Goal: Transaction & Acquisition: Register for event/course

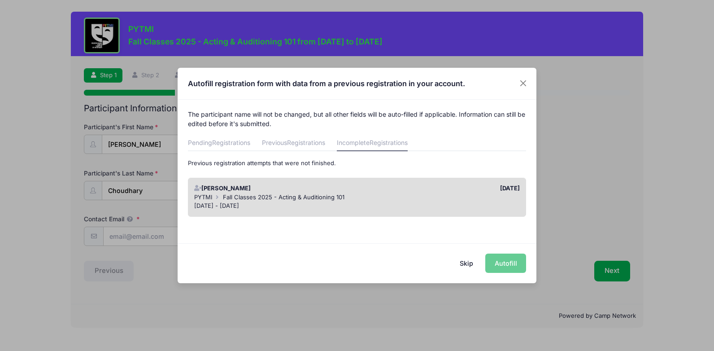
click at [496, 265] on div "Skip Autofill" at bounding box center [357, 263] width 359 height 40
click at [605, 273] on div "Autofill registration form with data from a previous registration in your accou…" at bounding box center [357, 175] width 714 height 351
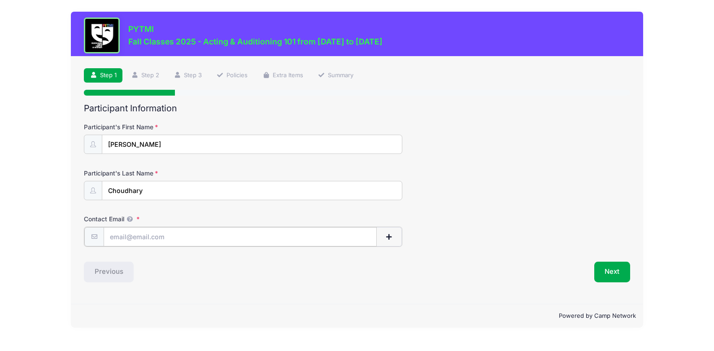
click at [143, 238] on input "Contact Email" at bounding box center [240, 236] width 273 height 19
type input "[EMAIL_ADDRESS][DOMAIN_NAME]"
click at [609, 269] on button "Next" at bounding box center [612, 271] width 36 height 21
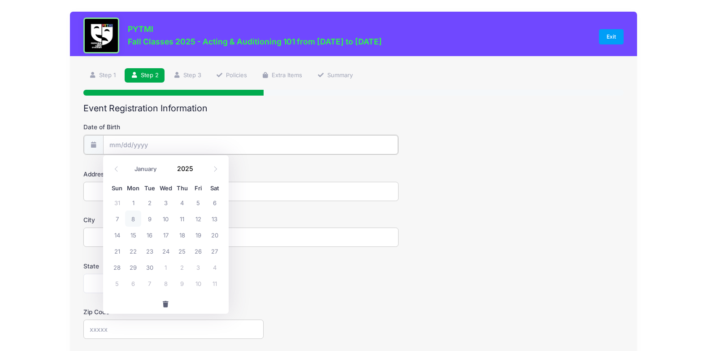
click at [151, 143] on input "Date of Birth" at bounding box center [250, 144] width 295 height 19
click at [116, 167] on icon at bounding box center [116, 169] width 6 height 6
select select "7"
click at [200, 173] on span at bounding box center [199, 171] width 6 height 7
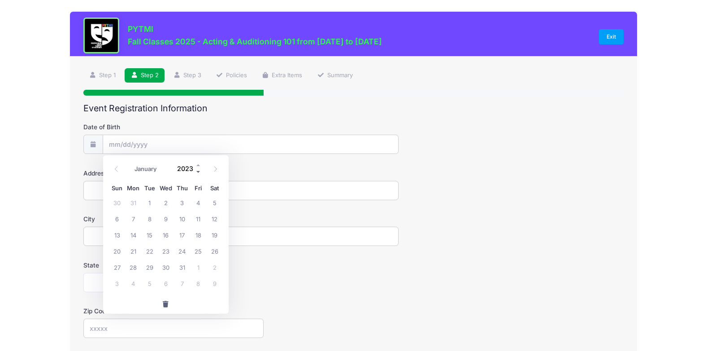
click at [200, 173] on span at bounding box center [199, 171] width 6 height 7
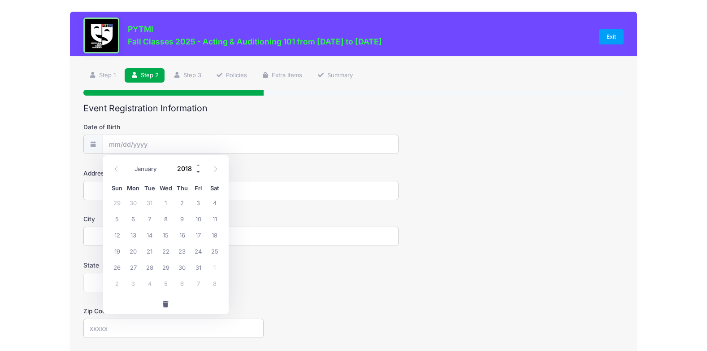
click at [200, 173] on span at bounding box center [199, 171] width 6 height 7
type input "2014"
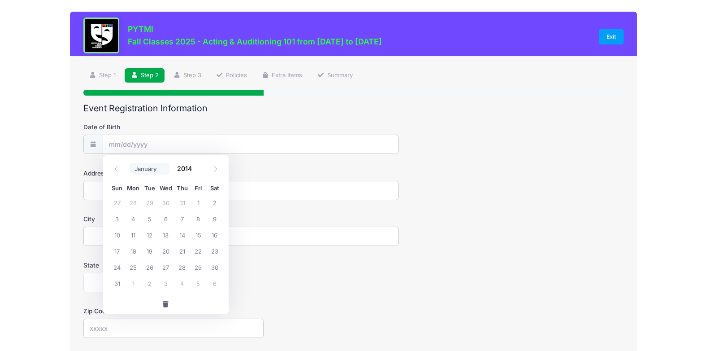
click at [166, 171] on select "January February March April May June July August September October November De…" at bounding box center [150, 169] width 40 height 12
select select "9"
click at [130, 163] on select "January February March April May June July August September October November De…" at bounding box center [150, 169] width 40 height 12
click at [148, 219] on span "7" at bounding box center [149, 218] width 16 height 16
type input "[DATE]"
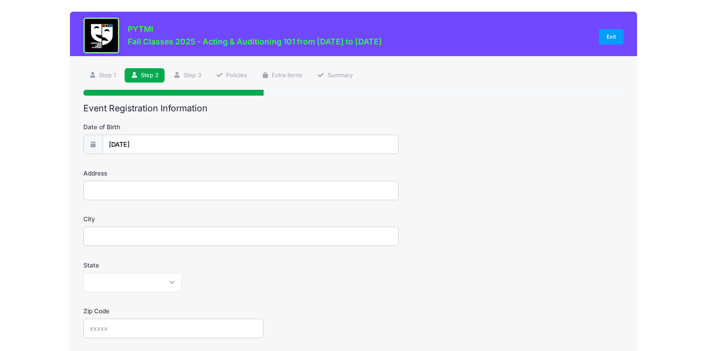
click at [105, 189] on input "Address" at bounding box center [240, 190] width 315 height 19
type input "[STREET_ADDRESS]"
click at [98, 233] on input "City" at bounding box center [240, 236] width 315 height 19
type input "Ypsilanti"
click at [173, 281] on select "[US_STATE] [US_STATE] [US_STATE] [US_STATE] [US_STATE] Armed Forces Africa Arme…" at bounding box center [132, 282] width 99 height 19
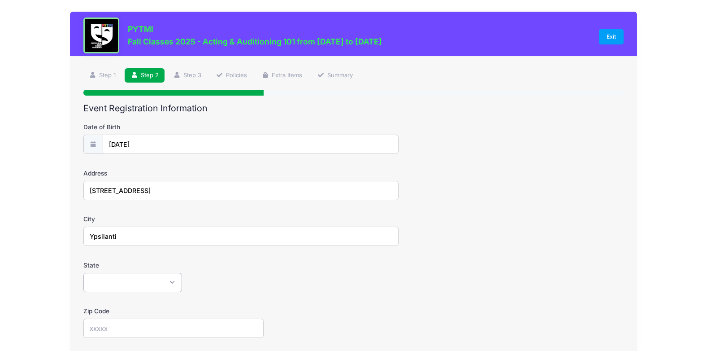
select select "MI"
click at [83, 273] on select "[US_STATE] [US_STATE] [US_STATE] [US_STATE] [US_STATE] Armed Forces Africa Arme…" at bounding box center [132, 282] width 99 height 19
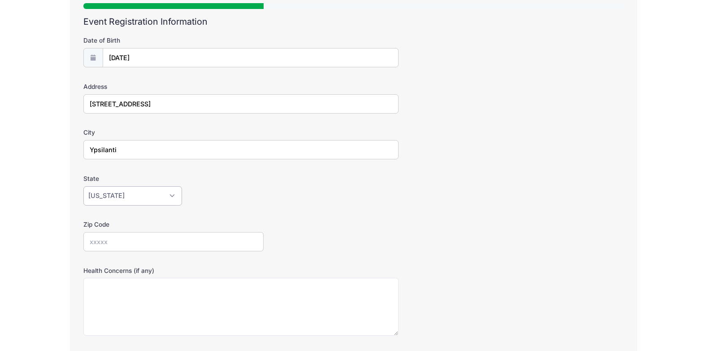
scroll to position [90, 0]
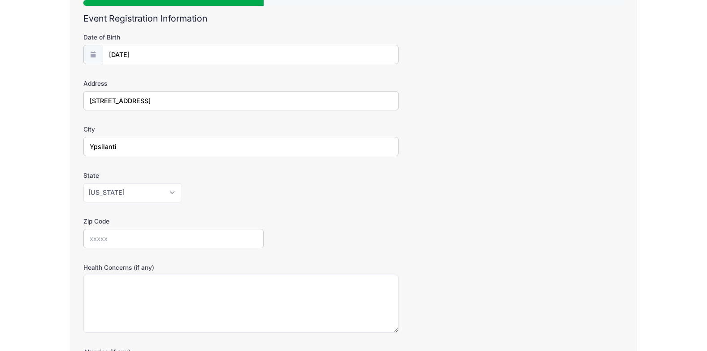
click at [123, 240] on input "Zip Code" at bounding box center [173, 238] width 180 height 19
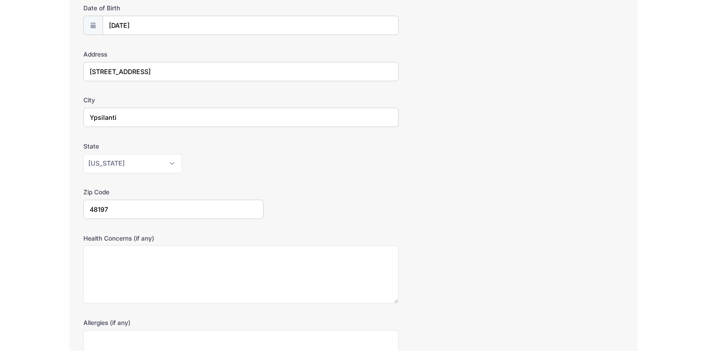
scroll to position [135, 0]
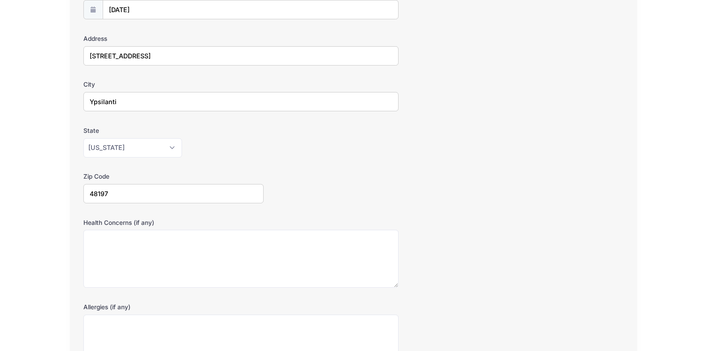
type input "48197"
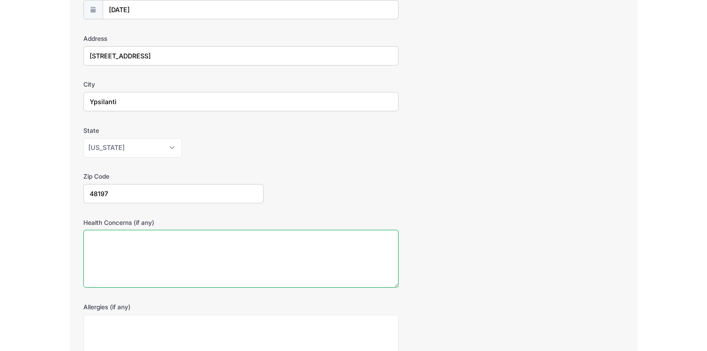
click at [129, 239] on textarea "Health Concerns (if any)" at bounding box center [240, 259] width 315 height 58
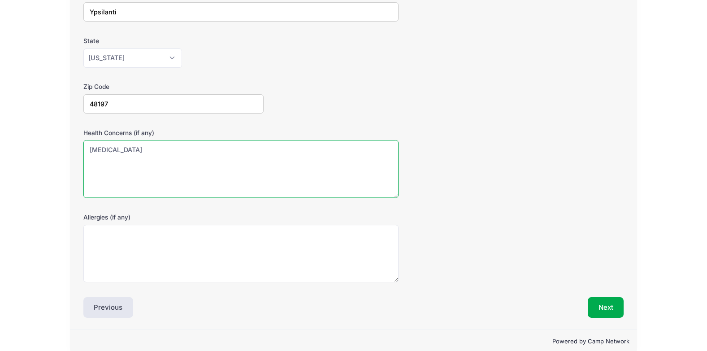
scroll to position [238, 0]
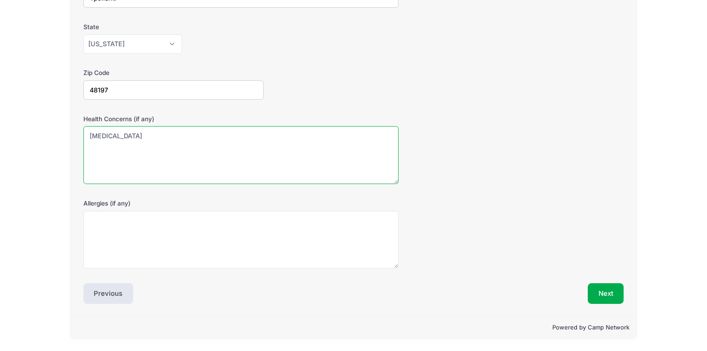
type textarea "[MEDICAL_DATA]"
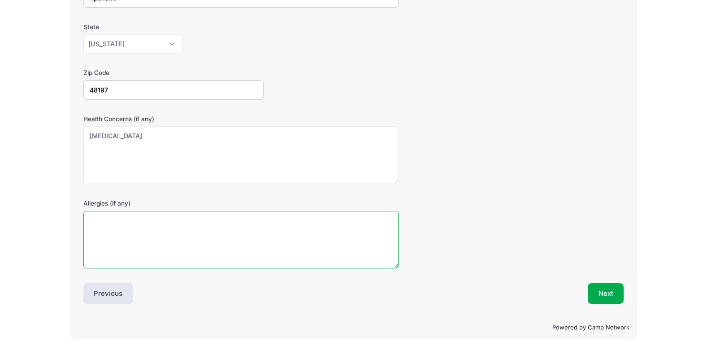
click at [131, 240] on textarea "Allergies (if any)" at bounding box center [240, 240] width 315 height 58
type textarea "none"
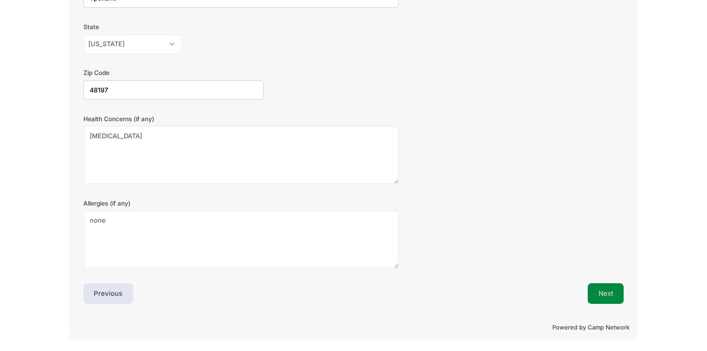
click at [606, 294] on button "Next" at bounding box center [606, 293] width 36 height 21
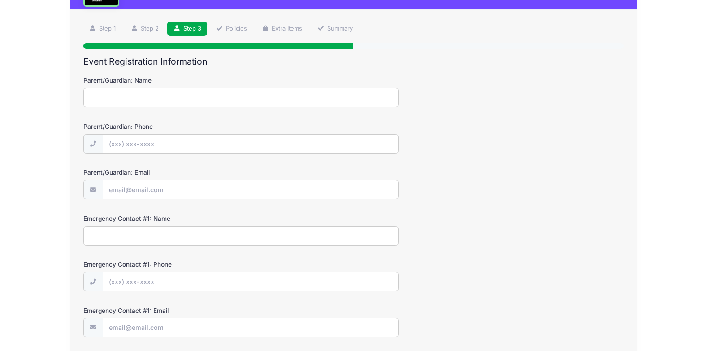
scroll to position [0, 0]
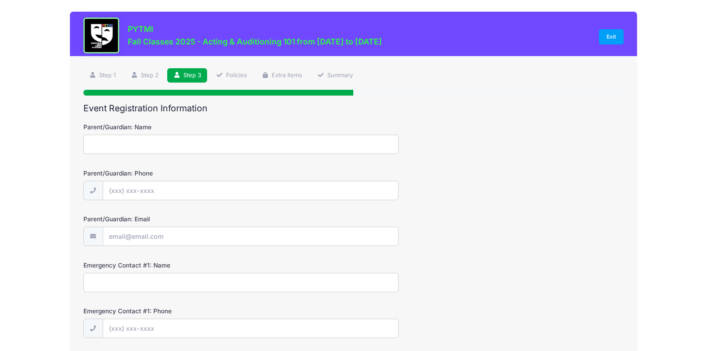
click at [118, 143] on input "Parent/Guardian: Name" at bounding box center [240, 144] width 315 height 19
type input "[PERSON_NAME]"
click at [135, 194] on input "Parent/Guardian: Phone" at bounding box center [250, 190] width 295 height 19
type input "[PHONE_NUMBER]"
click at [142, 143] on input "[PERSON_NAME]" at bounding box center [240, 144] width 315 height 19
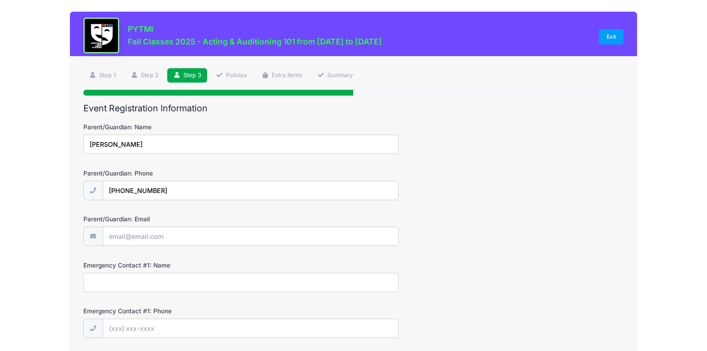
type input "[PERSON_NAME]"
click at [128, 234] on input "Parent/Guardian: Email" at bounding box center [250, 236] width 295 height 19
type input "[EMAIL_ADDRESS][DOMAIN_NAME]"
click at [115, 282] on input "Emergency Contact #1: Name" at bounding box center [240, 282] width 315 height 19
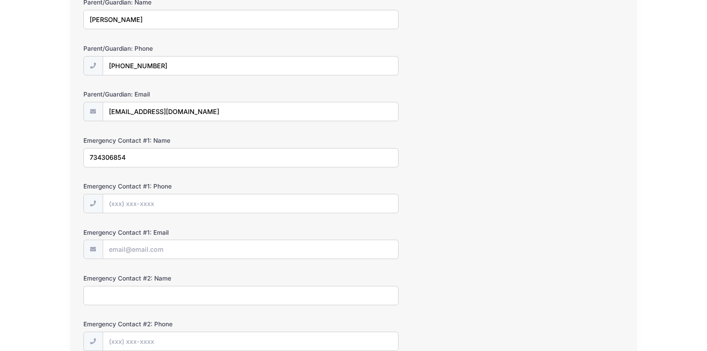
scroll to position [179, 0]
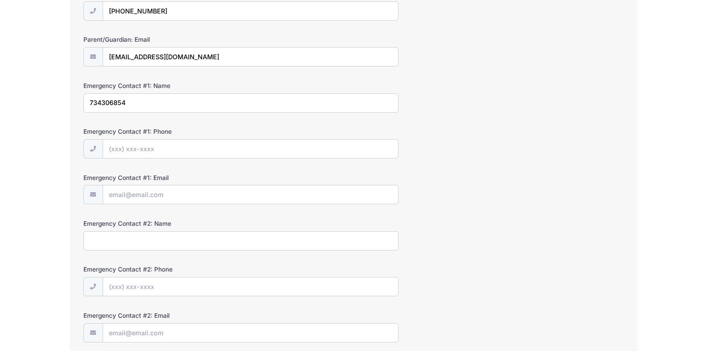
type input "734306854"
click at [118, 153] on input "Emergency Contact #1: Phone" at bounding box center [250, 149] width 295 height 19
type input "[PHONE_NUMBER]"
click at [135, 101] on input "734306854" at bounding box center [240, 102] width 315 height 19
type input "7"
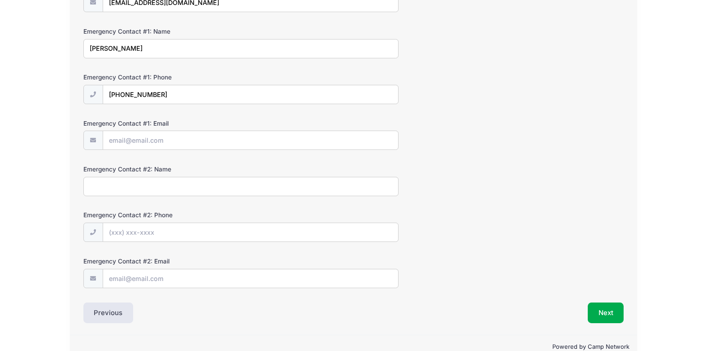
scroll to position [253, 0]
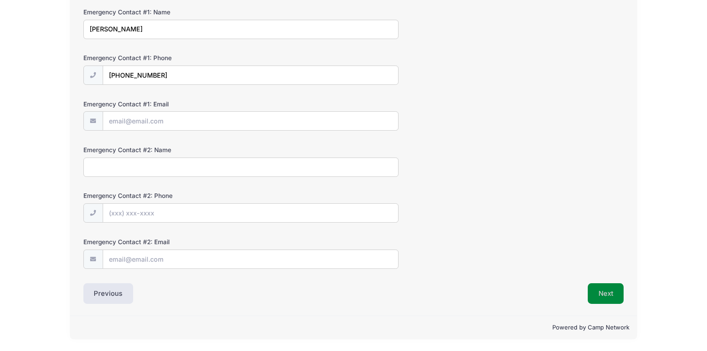
type input "[PERSON_NAME]"
click at [609, 297] on button "Next" at bounding box center [606, 293] width 36 height 21
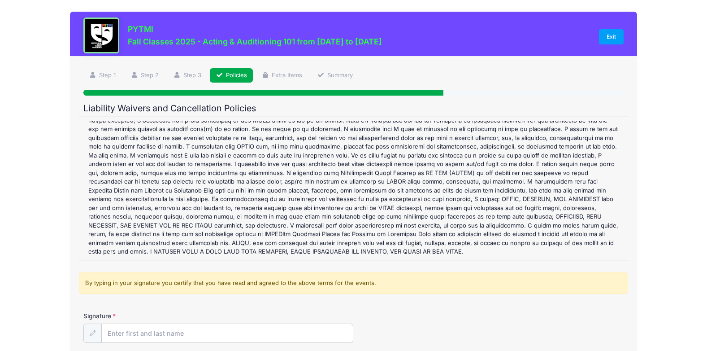
scroll to position [49, 0]
click at [145, 336] on input "Signature" at bounding box center [228, 333] width 252 height 19
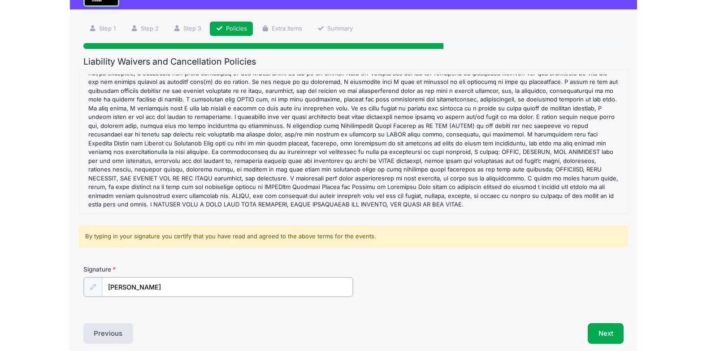
scroll to position [87, 0]
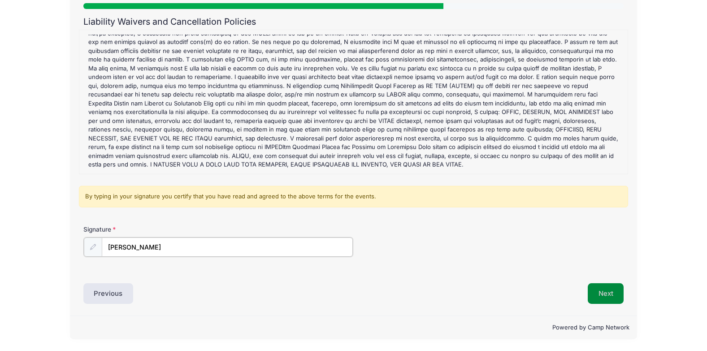
type input "[PERSON_NAME]"
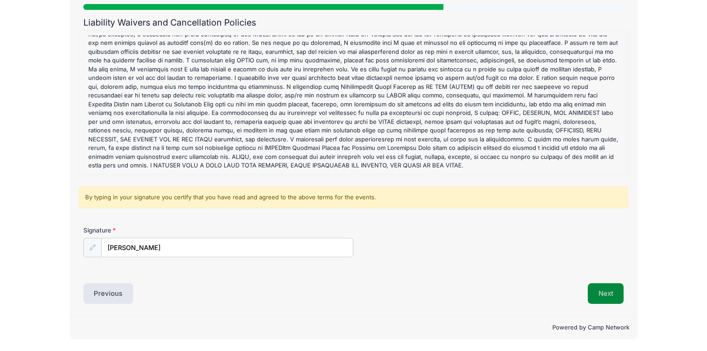
click at [609, 290] on button "Next" at bounding box center [606, 293] width 36 height 21
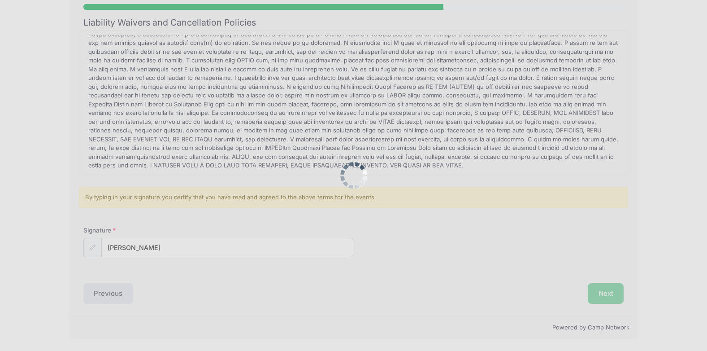
scroll to position [0, 0]
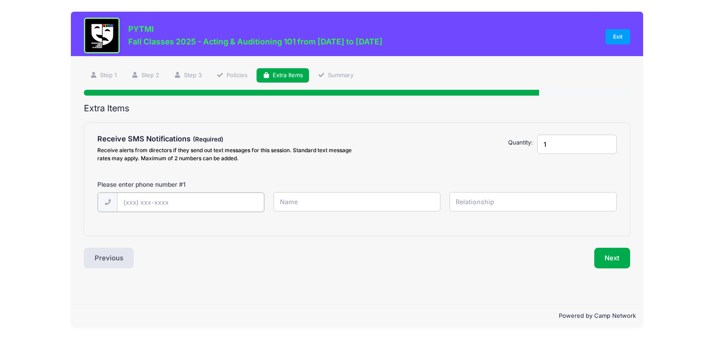
click at [164, 200] on input "text" at bounding box center [190, 201] width 147 height 19
type input "[PHONE_NUMBER]"
click at [300, 209] on input "text" at bounding box center [357, 201] width 167 height 19
type input "[PERSON_NAME]"
click at [476, 205] on input "text" at bounding box center [533, 201] width 167 height 19
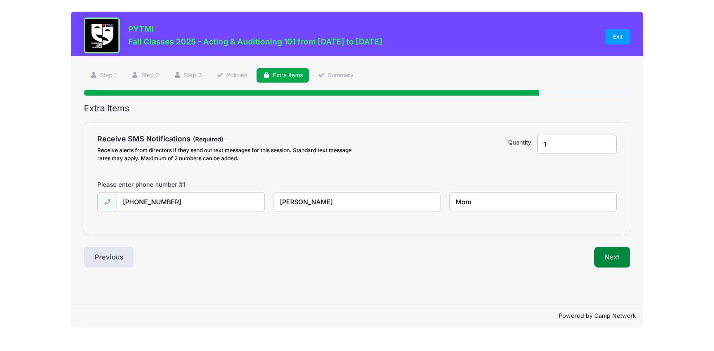
type input "Mom"
click at [617, 258] on button "Next" at bounding box center [612, 257] width 36 height 21
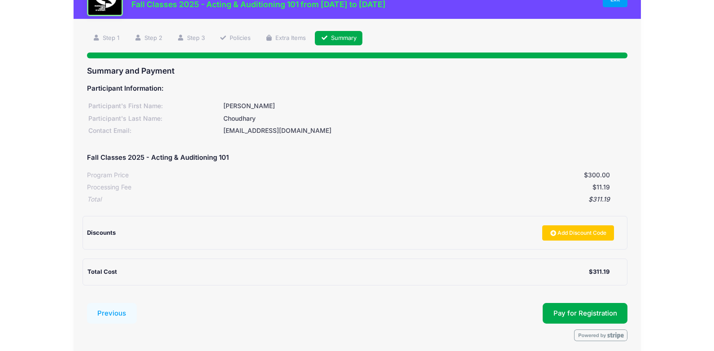
scroll to position [74, 0]
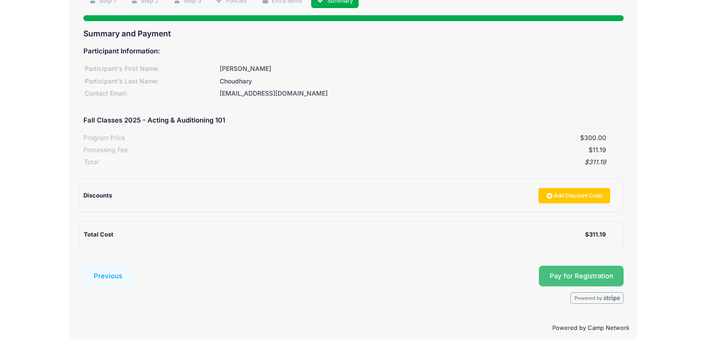
click at [583, 278] on button "Pay for Registration" at bounding box center [581, 276] width 85 height 21
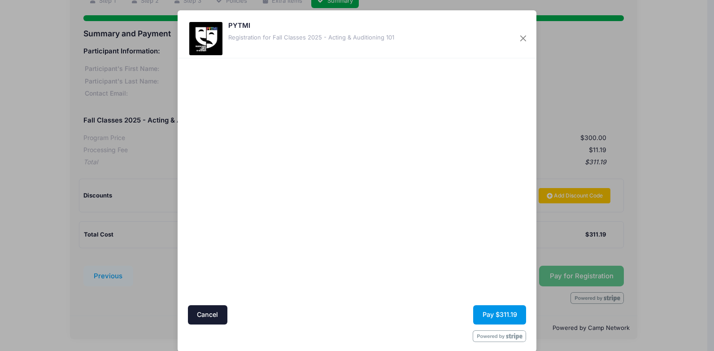
click at [484, 314] on button "Pay $311.19" at bounding box center [499, 314] width 53 height 19
click at [484, 314] on div "Cancel Pay $311.19" at bounding box center [357, 314] width 339 height 19
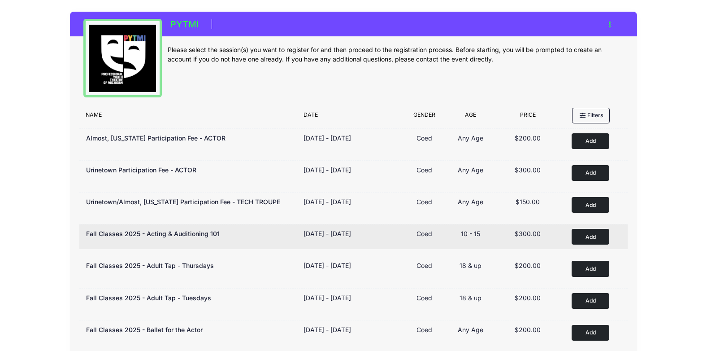
click at [593, 232] on button "Add to Cart" at bounding box center [591, 237] width 38 height 16
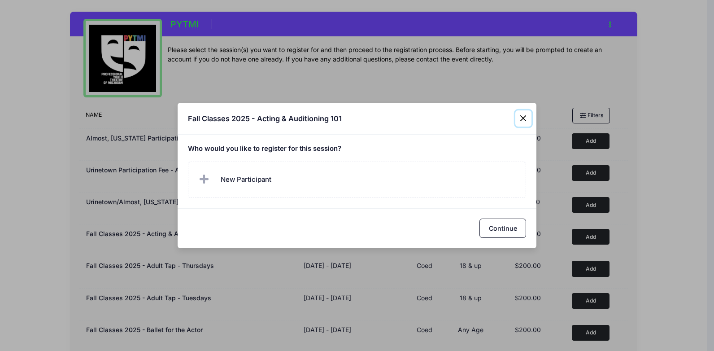
click at [523, 117] on button "Close" at bounding box center [523, 118] width 16 height 16
